Goal: Transaction & Acquisition: Obtain resource

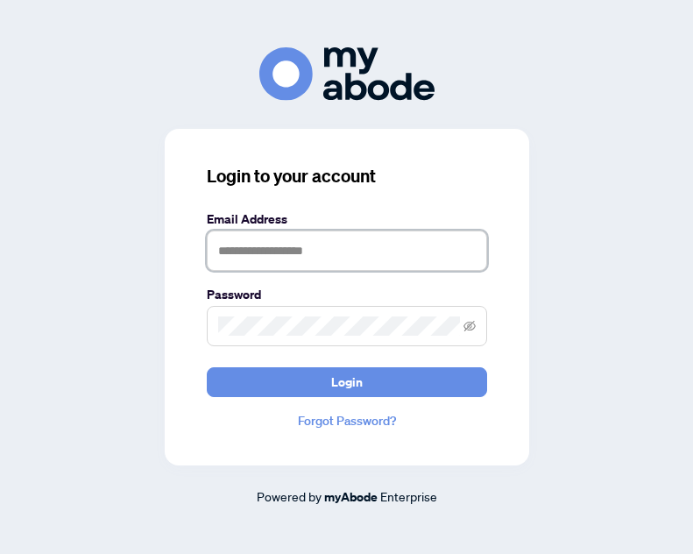
click at [322, 248] on input "text" at bounding box center [347, 250] width 280 height 40
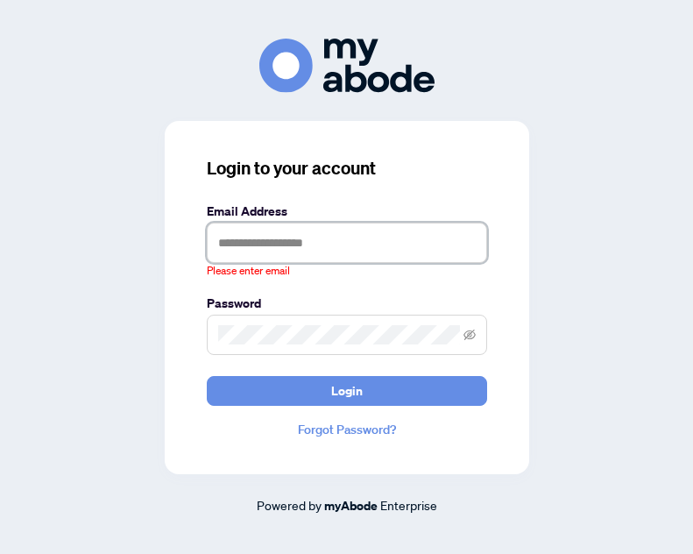
type input "**********"
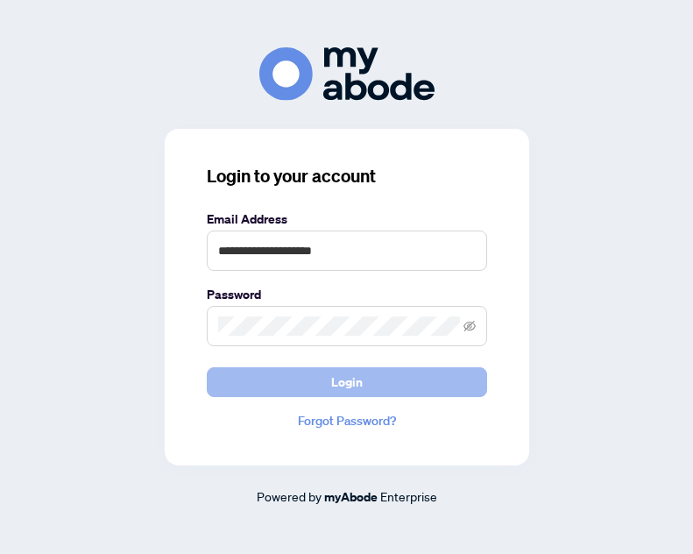
click at [321, 391] on button "Login" at bounding box center [347, 382] width 280 height 30
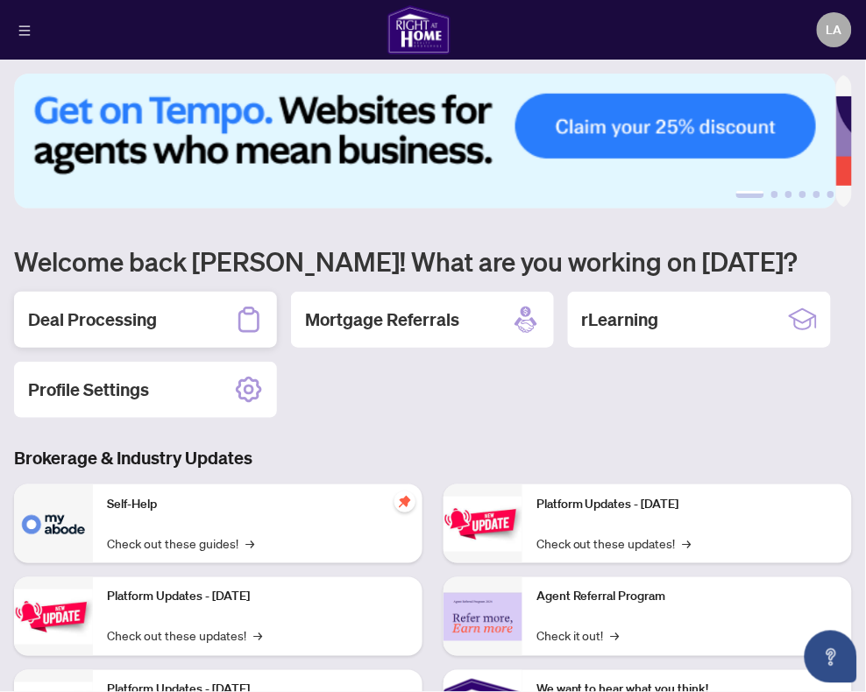
click at [88, 315] on h2 "Deal Processing" at bounding box center [92, 319] width 129 height 25
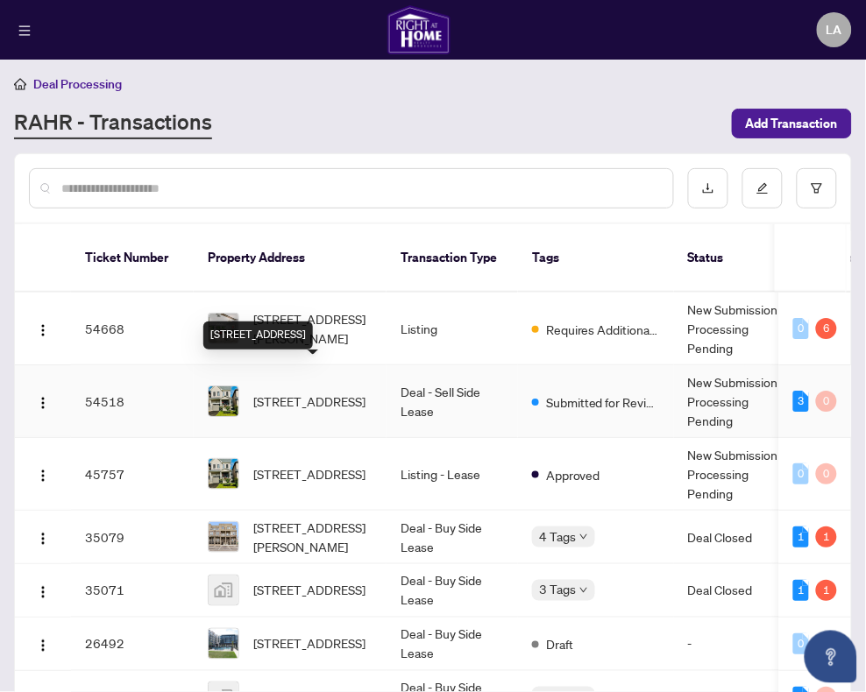
click at [314, 392] on span "[STREET_ADDRESS]" at bounding box center [309, 401] width 112 height 19
click at [251, 385] on div "[STREET_ADDRESS]" at bounding box center [290, 401] width 165 height 32
click at [222, 386] on img at bounding box center [224, 401] width 30 height 30
click at [298, 392] on span "[STREET_ADDRESS]" at bounding box center [309, 401] width 112 height 19
click at [793, 391] on div "3" at bounding box center [801, 401] width 16 height 21
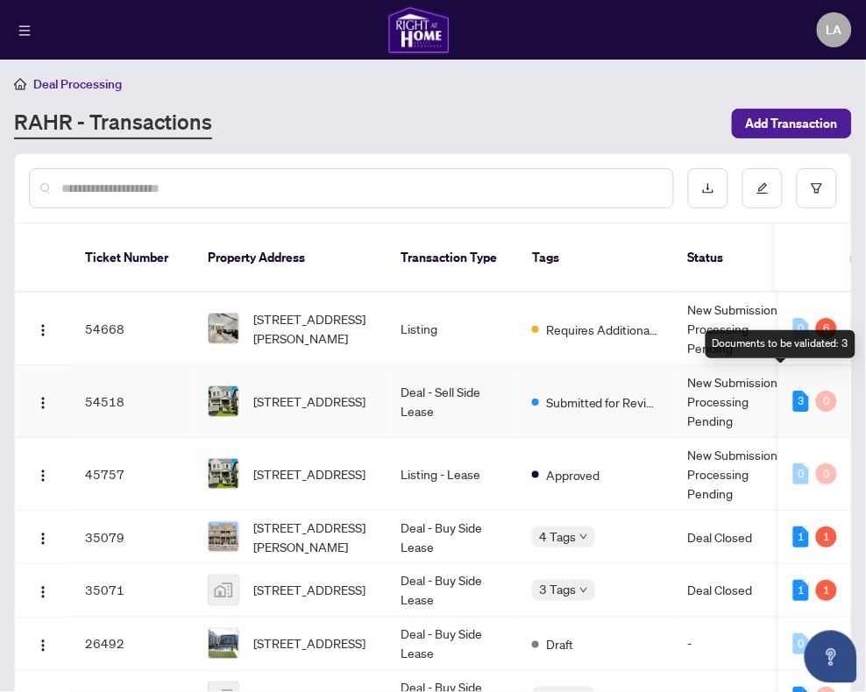
click at [719, 379] on td "New Submission - Processing Pending" at bounding box center [739, 401] width 131 height 73
click at [572, 392] on span "Submitted for Review" at bounding box center [603, 401] width 114 height 19
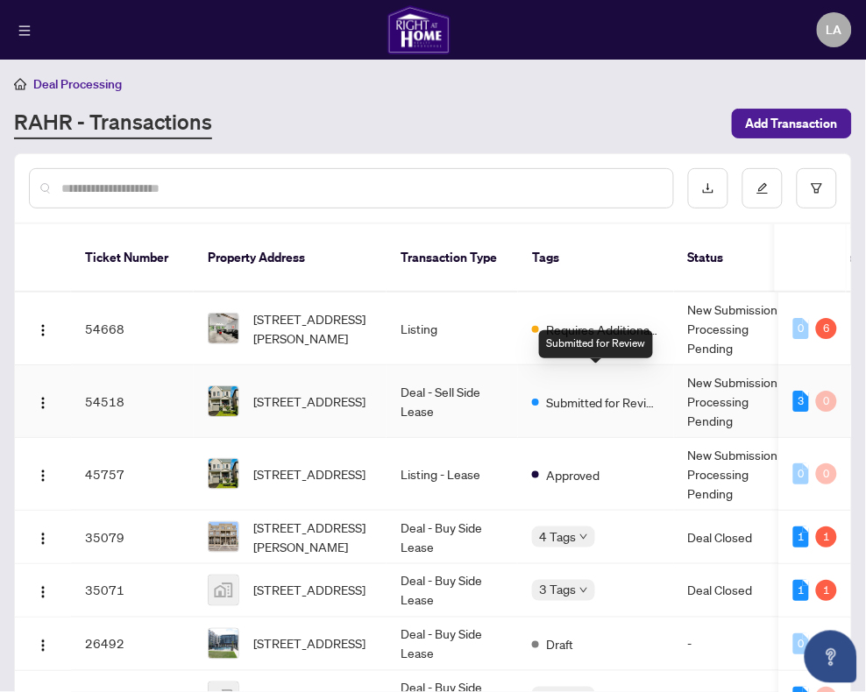
click at [422, 370] on td "Deal - Sell Side Lease" at bounding box center [451, 401] width 131 height 73
click at [290, 395] on span "[STREET_ADDRESS]" at bounding box center [309, 401] width 112 height 19
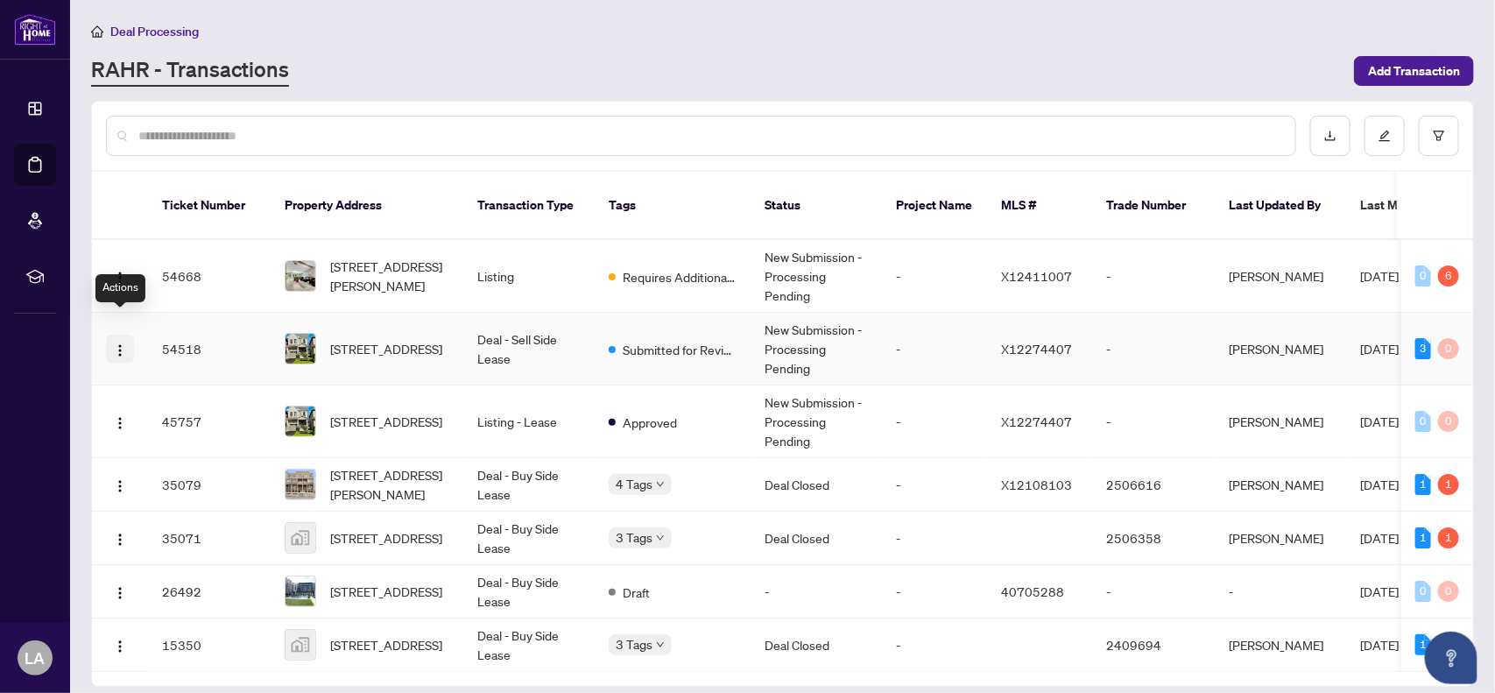
click at [117, 343] on img "button" at bounding box center [120, 350] width 14 height 14
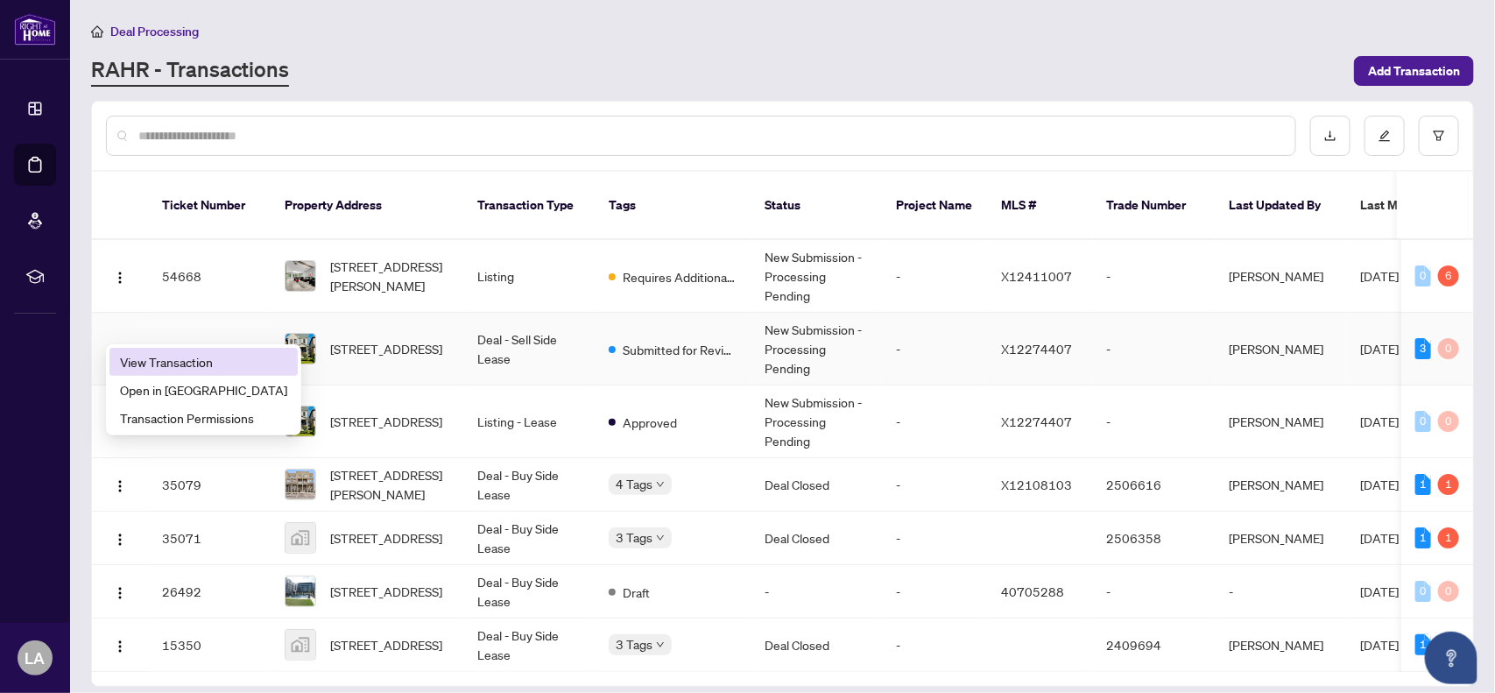
click at [168, 361] on span "View Transaction" at bounding box center [203, 361] width 167 height 19
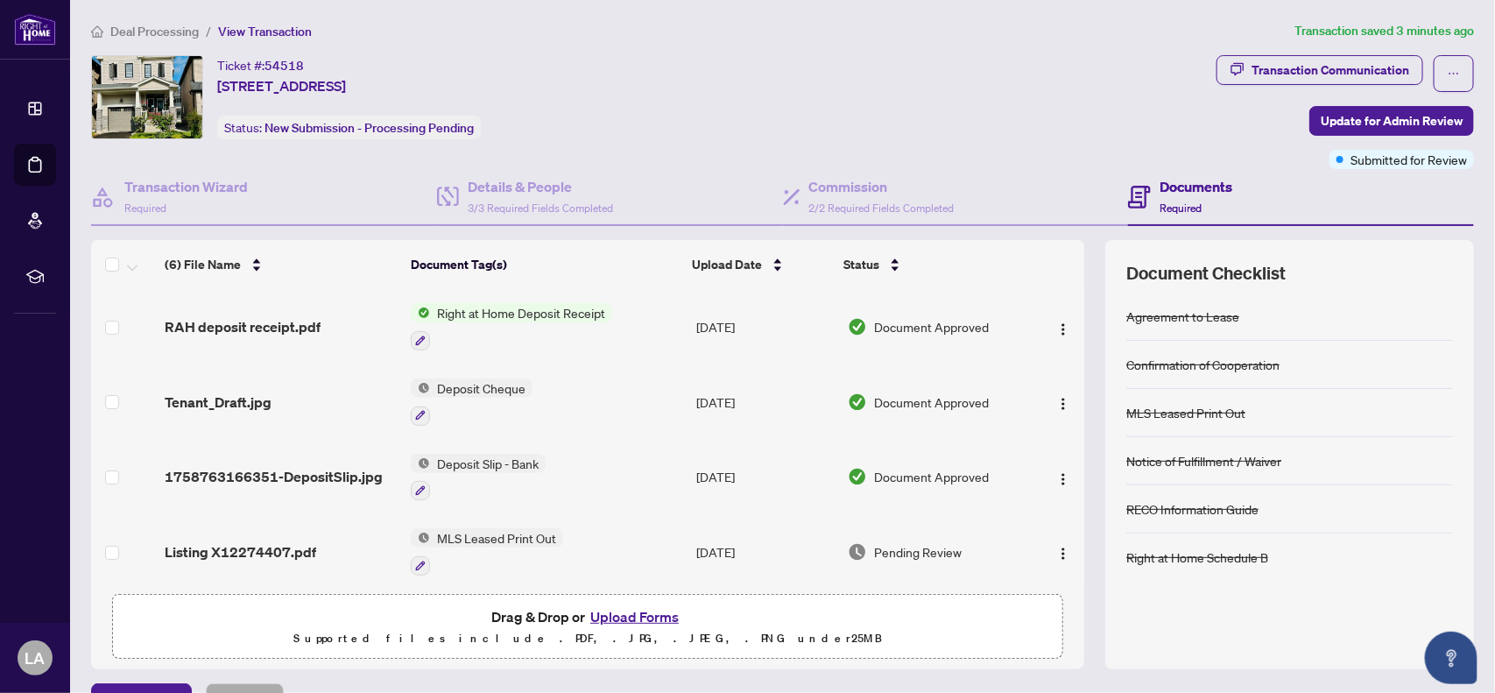
click at [447, 320] on span "Right at Home Deposit Receipt" at bounding box center [521, 312] width 182 height 19
click at [286, 342] on td "RAH deposit receipt.pdf" at bounding box center [280, 326] width 245 height 75
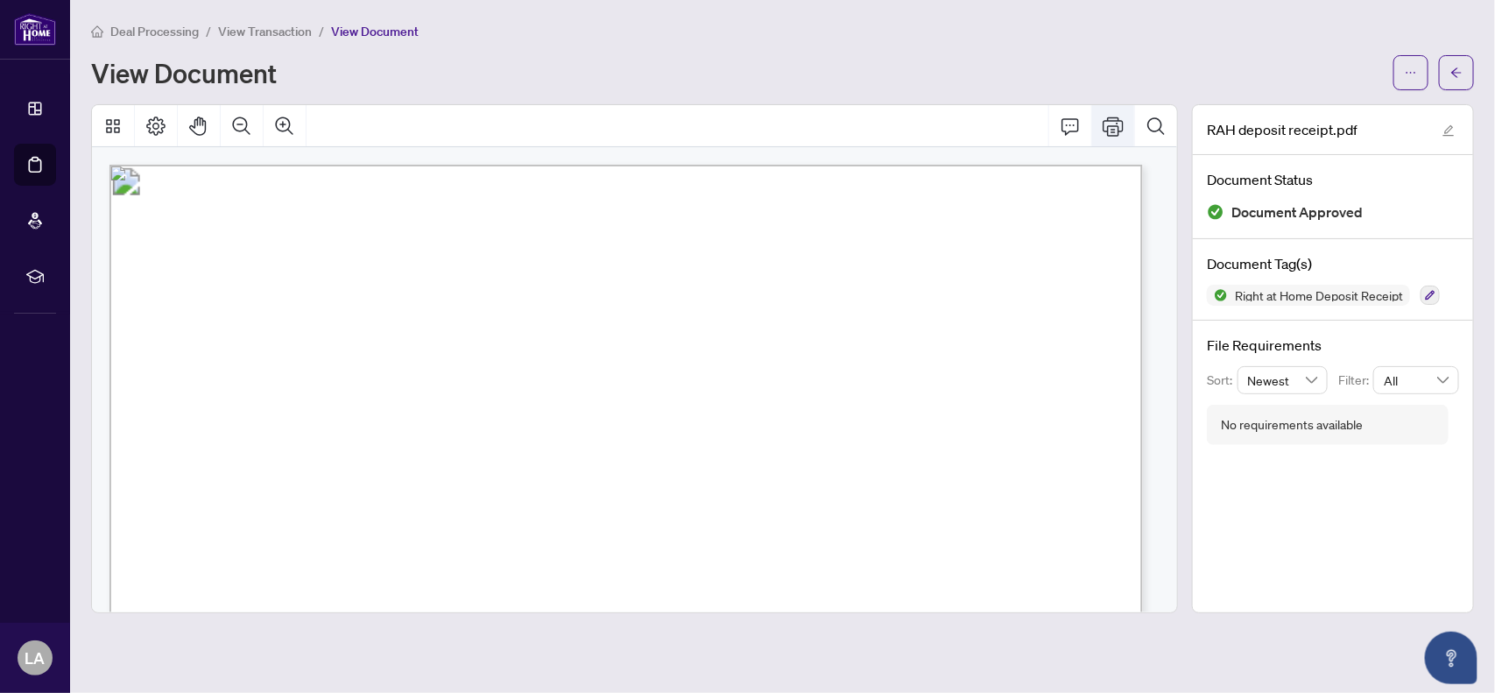
click at [865, 124] on icon "Print" at bounding box center [1113, 126] width 21 height 21
